Goal: Navigation & Orientation: Find specific page/section

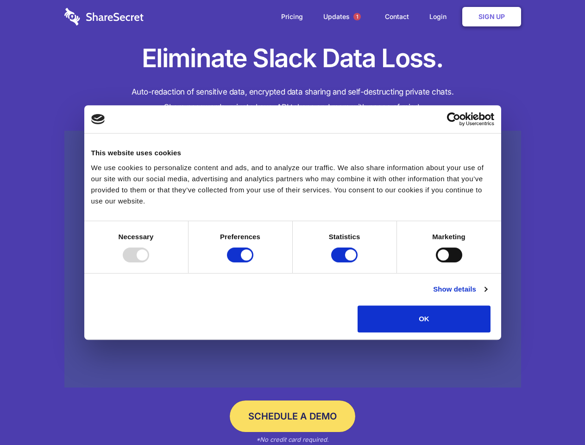
click at [149, 262] on div at bounding box center [136, 254] width 26 height 15
click at [253, 262] on input "Preferences" at bounding box center [240, 254] width 26 height 15
checkbox input "false"
click at [345, 262] on input "Statistics" at bounding box center [344, 254] width 26 height 15
checkbox input "false"
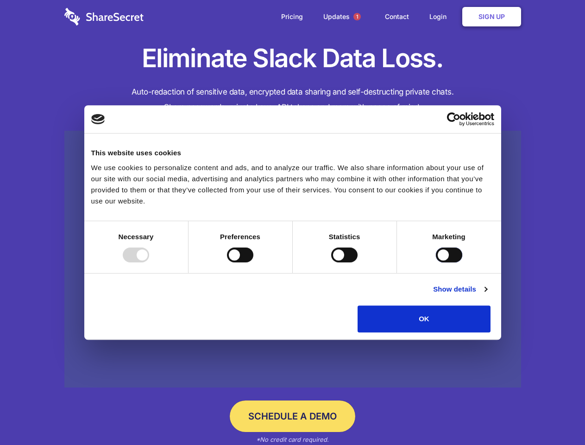
click at [436, 262] on input "Marketing" at bounding box center [449, 254] width 26 height 15
checkbox input "true"
click at [487, 294] on link "Show details" at bounding box center [460, 288] width 54 height 11
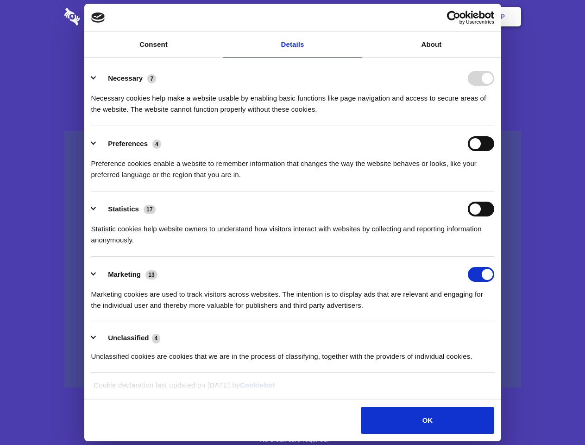
click at [494, 126] on li "Necessary 7 Necessary cookies help make a website usable by enabling basic func…" at bounding box center [292, 93] width 403 height 65
click at [357, 17] on span "1" at bounding box center [356, 16] width 7 height 7
